Goal: Task Accomplishment & Management: Complete application form

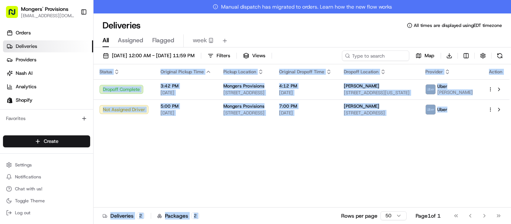
drag, startPoint x: 0, startPoint y: 0, endPoint x: 373, endPoint y: 242, distance: 444.9
click at [373, 224] on html "Mongers' Provisions info@mongersprovisions.com Toggle Sidebar Orders Deliveries…" at bounding box center [255, 112] width 511 height 224
click at [314, 170] on div "Status Original Pickup Time Pickup Location Original Dropoff Time Dropoff Locat…" at bounding box center [302, 142] width 416 height 157
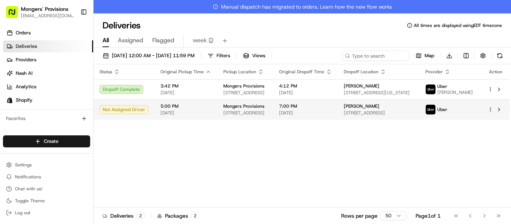
click at [491, 113] on html "Mongers' Provisions info@mongersprovisions.com Toggle Sidebar Orders Deliveries…" at bounding box center [255, 112] width 511 height 224
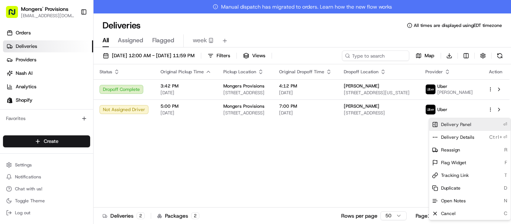
click at [461, 123] on span "Delivery Panel" at bounding box center [456, 125] width 30 height 6
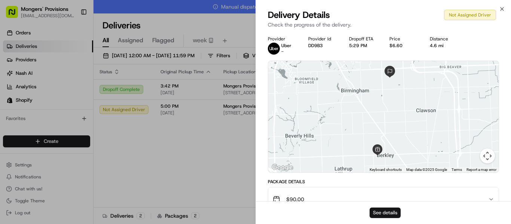
click at [380, 214] on button "See details" at bounding box center [385, 213] width 31 height 10
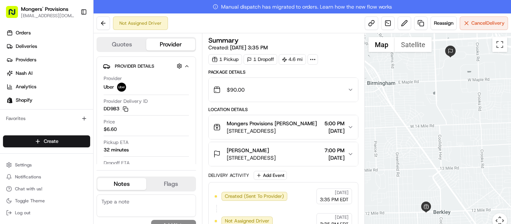
click at [346, 162] on div "[PERSON_NAME] [STREET_ADDRESS][PERSON_NAME] 7:00 PM [DATE]" at bounding box center [280, 154] width 134 height 15
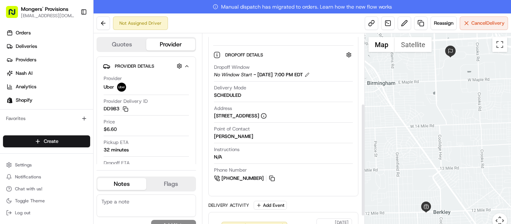
scroll to position [126, 0]
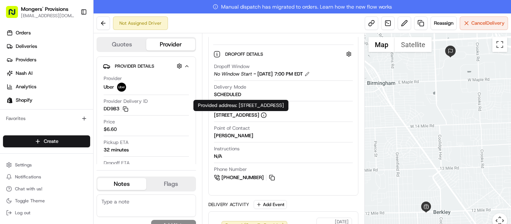
click at [266, 118] on circle at bounding box center [263, 115] width 5 height 5
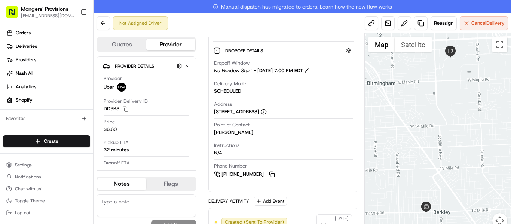
scroll to position [126, 0]
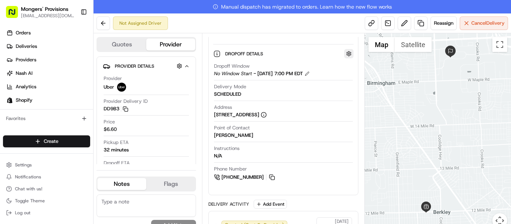
click at [350, 58] on button "button" at bounding box center [348, 53] width 9 height 9
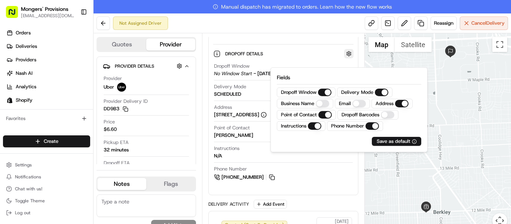
click at [350, 58] on button "button" at bounding box center [348, 53] width 9 height 9
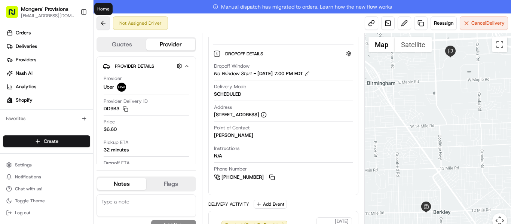
click at [102, 24] on button at bounding box center [103, 22] width 13 height 13
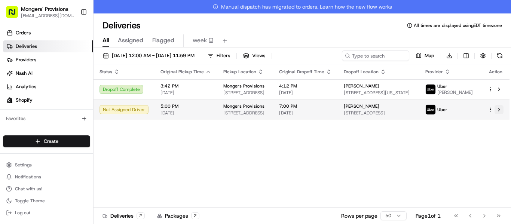
click at [498, 114] on button at bounding box center [499, 109] width 9 height 9
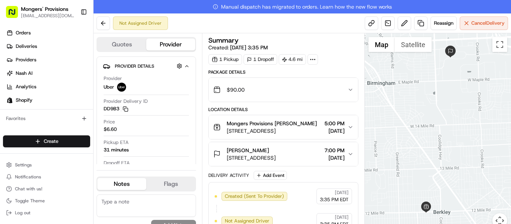
click at [313, 59] on icon at bounding box center [312, 59] width 7 height 7
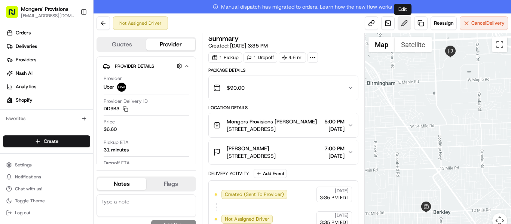
click at [401, 26] on button at bounding box center [404, 22] width 13 height 13
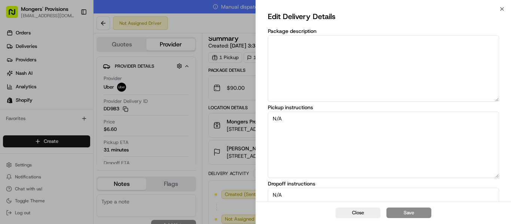
click at [500, 10] on div "Edit Delivery Details Package description Pickup instructions N/A Dropoff instr…" at bounding box center [383, 167] width 255 height 317
click at [503, 9] on icon "button" at bounding box center [502, 9] width 6 height 6
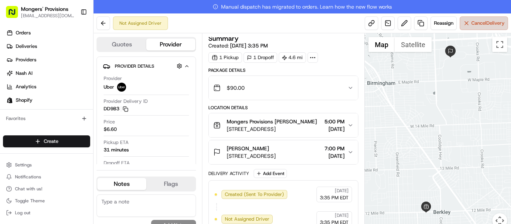
click at [476, 22] on span "Cancel Delivery" at bounding box center [488, 23] width 33 height 7
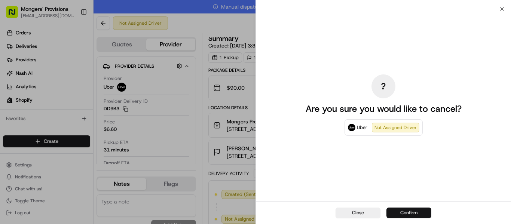
click at [403, 211] on button "Confirm" at bounding box center [409, 213] width 45 height 10
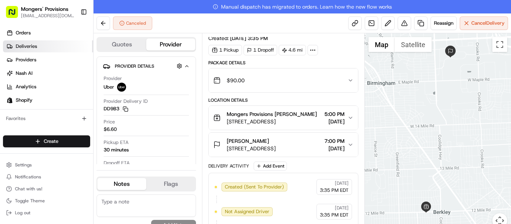
click at [32, 48] on span "Deliveries" at bounding box center [26, 46] width 21 height 7
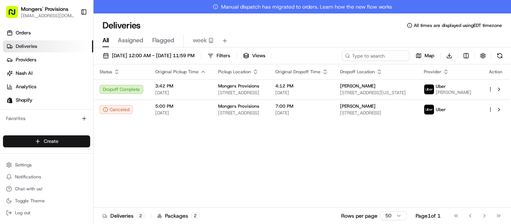
click at [44, 143] on html "Mongers' Provisions info@mongersprovisions.com Toggle Sidebar Orders Deliveries…" at bounding box center [255, 112] width 511 height 224
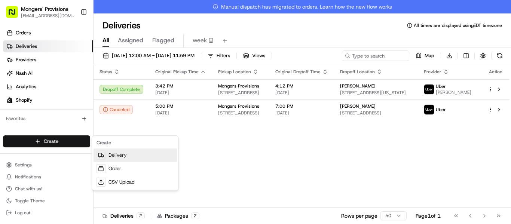
click at [120, 158] on link "Delivery" at bounding box center [135, 155] width 83 height 13
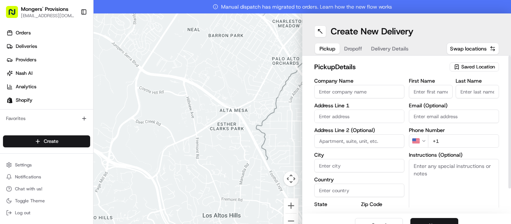
click at [469, 67] on span "Saved Location" at bounding box center [478, 67] width 34 height 7
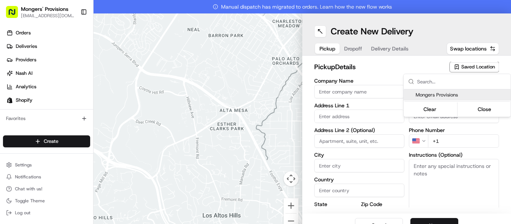
click at [421, 97] on span "Mongers Provisions" at bounding box center [462, 95] width 92 height 7
type input "Mongers Provisions"
type input "3127 12 Mile Rd"
type input "Berkley"
type input "US"
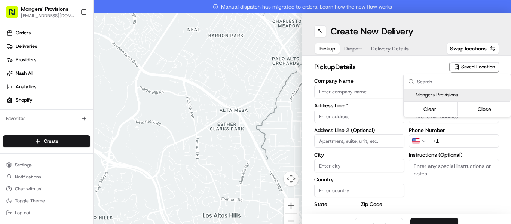
type input "MI"
type input "48072"
type input "William"
type input "Werner"
type input "will@mongersprovisions.com"
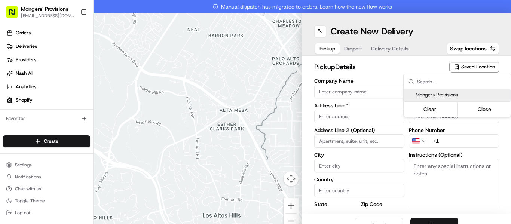
type input "+1 248 468 4487"
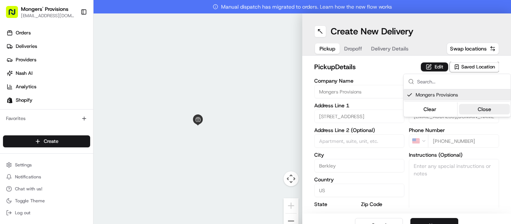
click at [484, 110] on button "Close" at bounding box center [484, 109] width 51 height 10
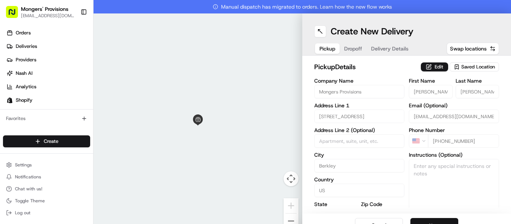
click at [423, 221] on button "Next" at bounding box center [435, 225] width 48 height 15
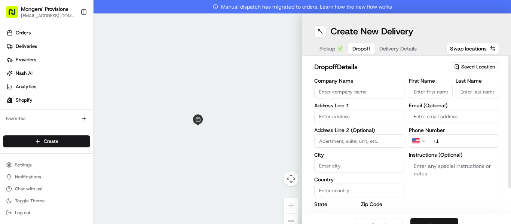
click at [422, 93] on input "First Name" at bounding box center [431, 91] width 44 height 13
paste input "[PERSON_NAME]"
drag, startPoint x: 442, startPoint y: 91, endPoint x: 422, endPoint y: 92, distance: 19.1
click at [422, 92] on input "[PERSON_NAME]" at bounding box center [431, 91] width 44 height 13
type input "Anna"
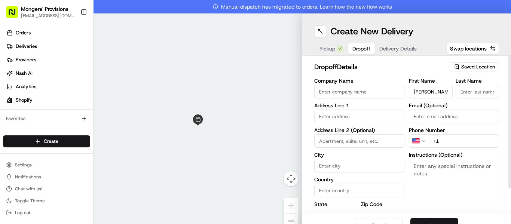
click at [481, 96] on input "Last Name" at bounding box center [478, 91] width 44 height 13
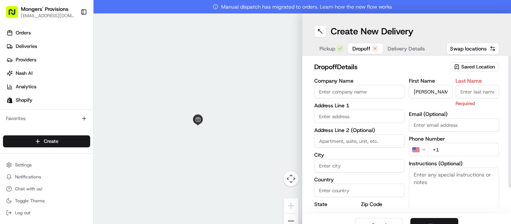
paste input "Freeman Beachy"
type input "Freeman Beachy"
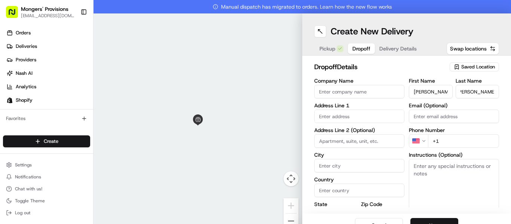
scroll to position [0, 0]
click at [324, 119] on input "text" at bounding box center [359, 116] width 90 height 13
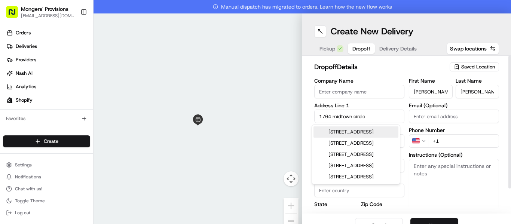
click at [377, 133] on div "1764 Midtown Circle, Madison Heights, MI" at bounding box center [356, 131] width 85 height 11
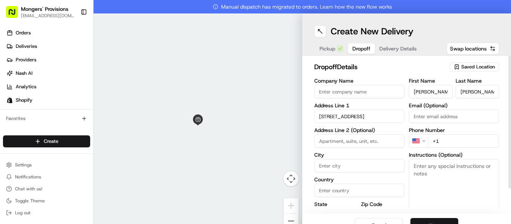
type input "1764 Midtown Cir, Madison Heights, MI 48071, USA"
type input "Madison Heights"
type input "United States"
type input "MI"
type input "48071"
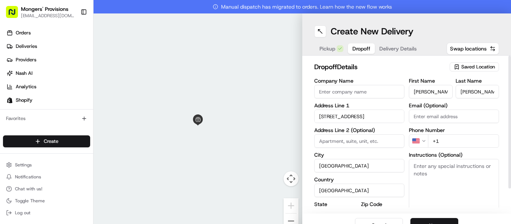
type input "1764 Midtown Circle"
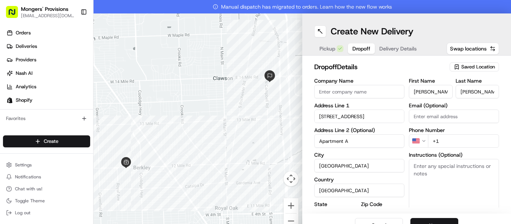
type input "Apartment A"
click at [443, 139] on input "+1" at bounding box center [463, 140] width 71 height 13
paste input "1 319 471 8184"
click at [442, 141] on input "+1 1 319 471 8184" at bounding box center [463, 140] width 71 height 13
type input "[PHONE_NUMBER]"
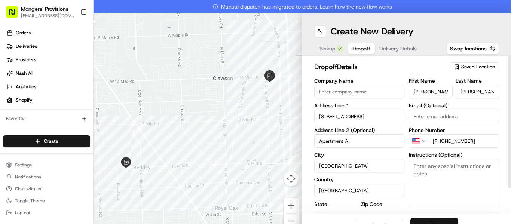
click at [434, 221] on button "Next" at bounding box center [435, 225] width 48 height 15
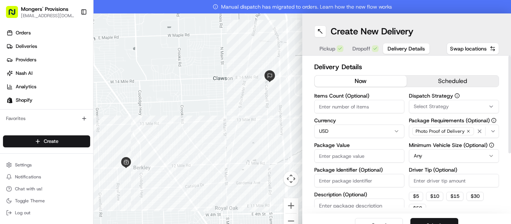
click at [430, 82] on button "scheduled" at bounding box center [453, 81] width 92 height 11
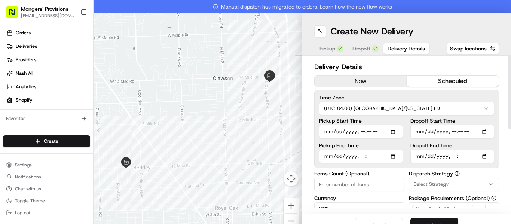
click at [392, 132] on input "Pickup Start Time" at bounding box center [361, 131] width 84 height 13
type input "2025-08-22T17:00"
click at [484, 157] on input "Dropoff End Time" at bounding box center [453, 156] width 84 height 13
type input "2025-08-22T19:00"
click at [474, 21] on div "Create New Delivery Pickup Dropoff Delivery Details Swap locations" at bounding box center [406, 34] width 209 height 42
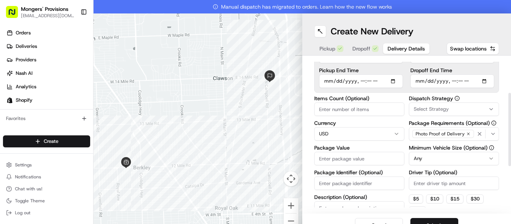
scroll to position [76, 0]
click at [409, 199] on button "$ 5" at bounding box center [416, 198] width 14 height 9
type input "5"
click at [342, 158] on input "Package Value" at bounding box center [359, 157] width 90 height 13
type input "100"
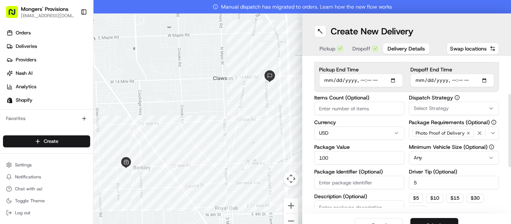
click at [436, 154] on html "Mongers' Provisions info@mongersprovisions.com Toggle Sidebar Orders Deliveries…" at bounding box center [255, 112] width 511 height 224
click at [418, 221] on button "Submit" at bounding box center [435, 225] width 48 height 15
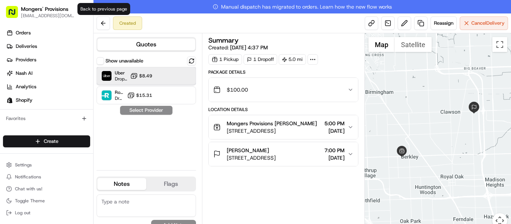
click at [163, 74] on div "Uber Dropoff ETA 51 minutes $8.49" at bounding box center [147, 76] width 100 height 18
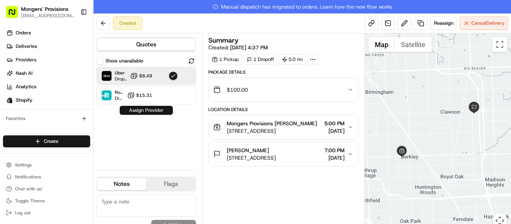
click at [147, 114] on button "Assign Provider" at bounding box center [146, 110] width 53 height 9
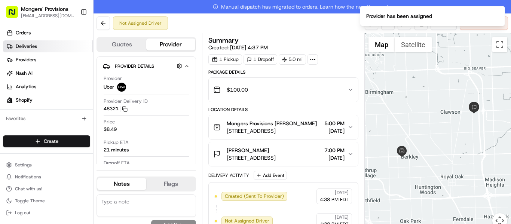
click at [22, 46] on span "Deliveries" at bounding box center [26, 46] width 21 height 7
